Goal: Find specific page/section: Find specific page/section

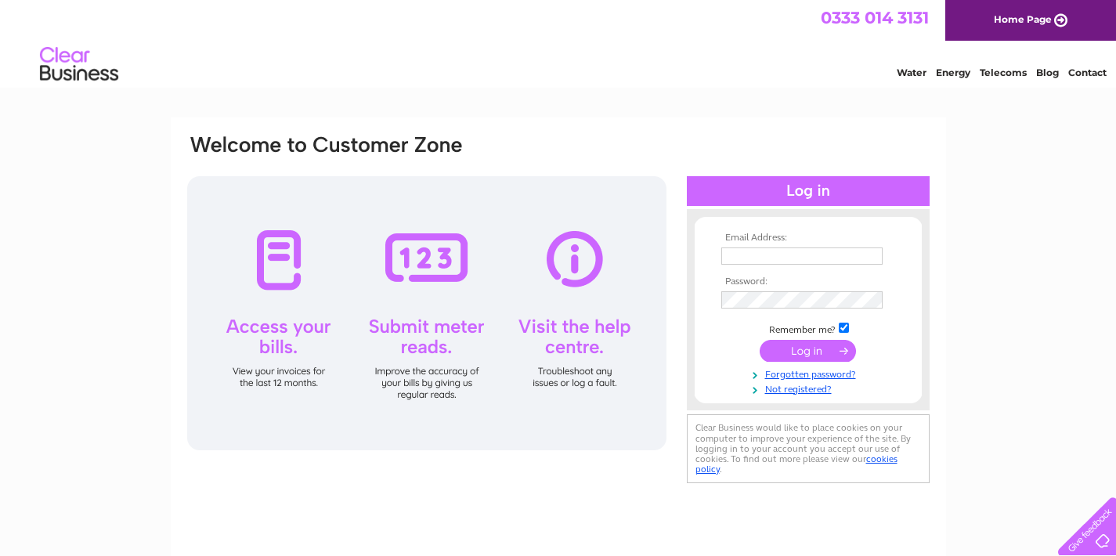
type input "akram2777@yahoo.com"
click at [816, 352] on input "submit" at bounding box center [808, 351] width 96 height 22
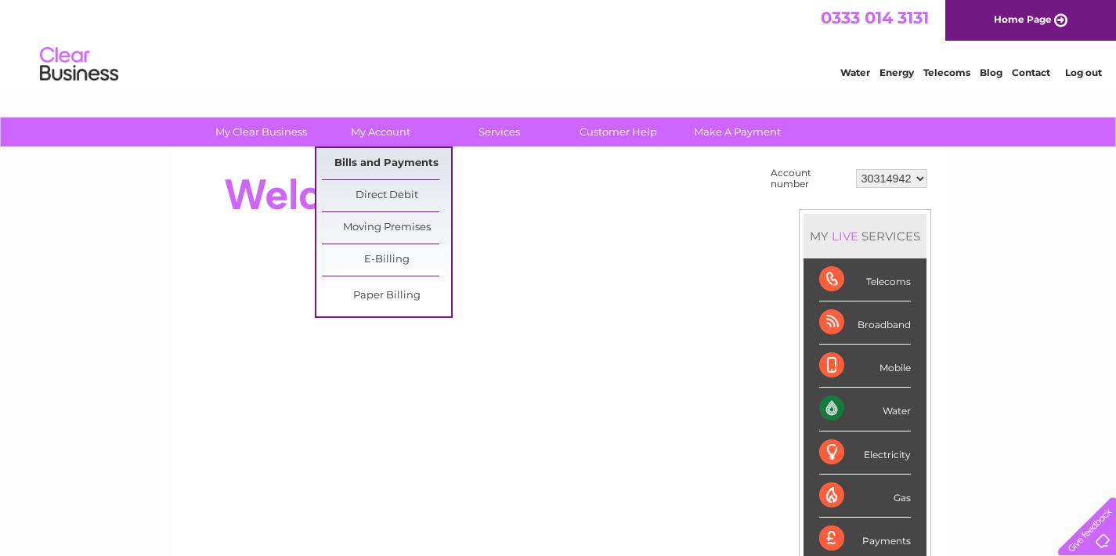
click at [385, 155] on link "Bills and Payments" at bounding box center [386, 163] width 129 height 31
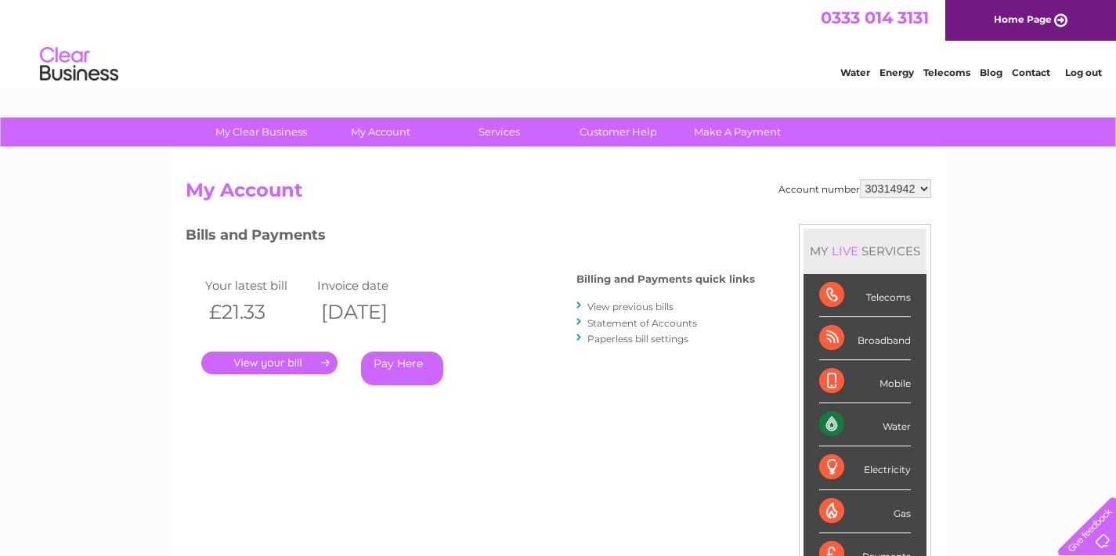
click at [276, 359] on link "." at bounding box center [269, 363] width 136 height 23
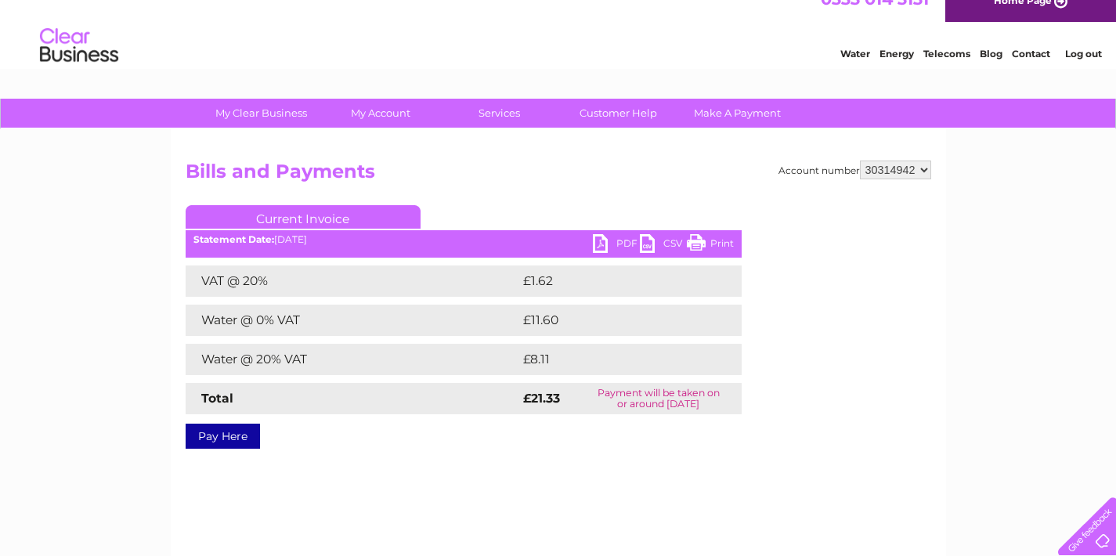
scroll to position [22, 0]
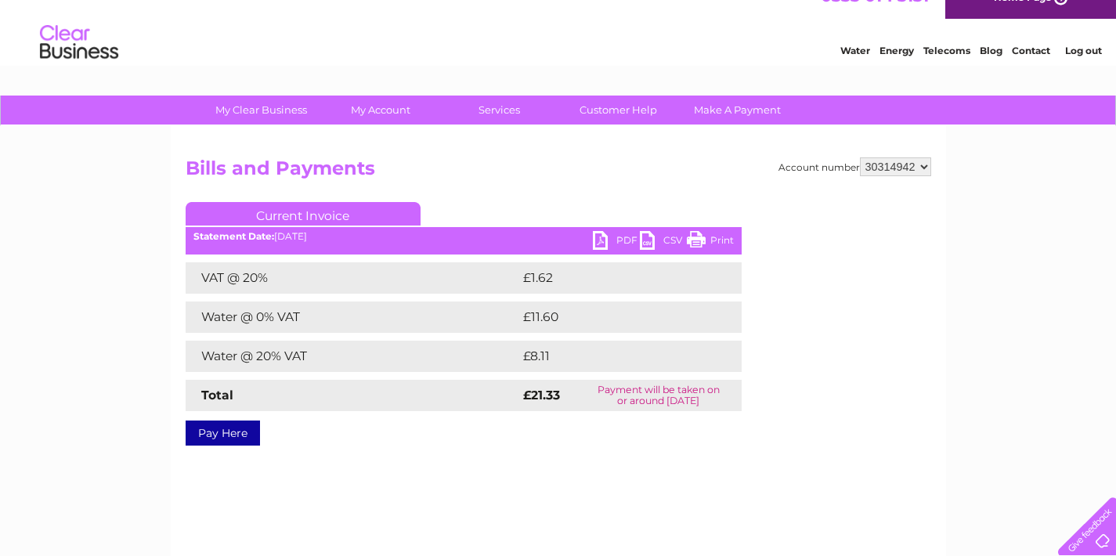
click at [603, 243] on link "PDF" at bounding box center [616, 242] width 47 height 23
